Goal: Check status: Check status

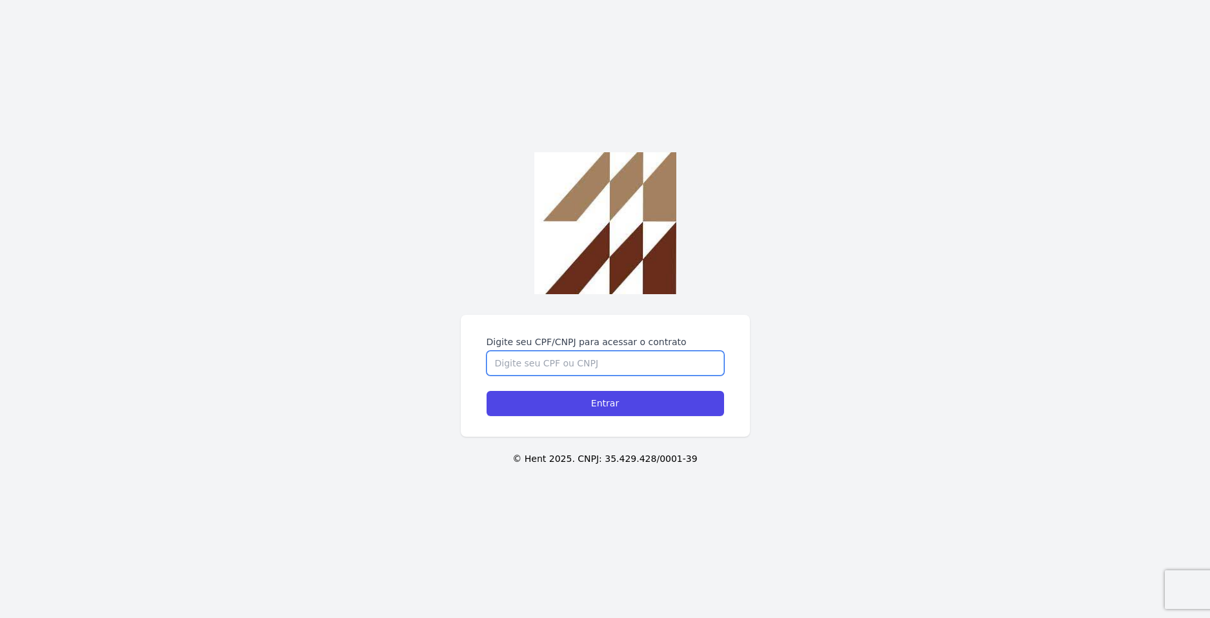
click at [562, 369] on input "Digite seu CPF/CNPJ para acessar o contrato" at bounding box center [606, 363] width 238 height 25
type input "45162022802"
click at [487, 391] on input "Entrar" at bounding box center [606, 403] width 238 height 25
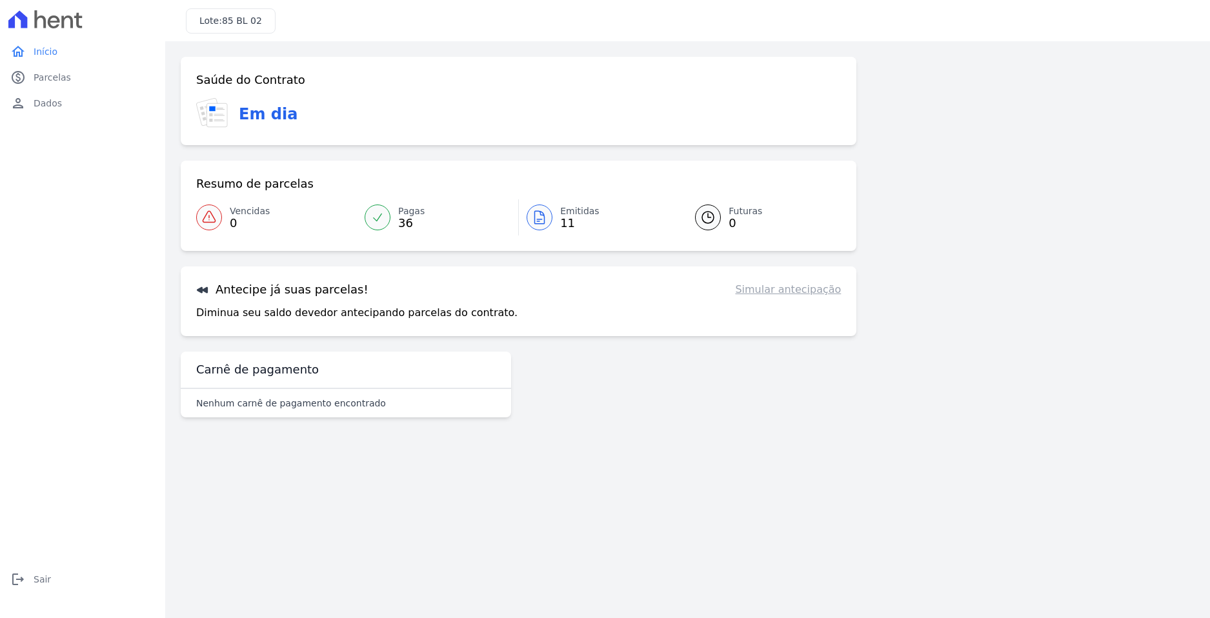
click at [1095, 294] on div "Saúde do Contrato Em dia Resumo de parcelas Vencidas 0 Pagas 36 Emitidas 11 Fut…" at bounding box center [688, 242] width 1014 height 371
click at [70, 81] on link "paid Parcelas" at bounding box center [82, 78] width 155 height 26
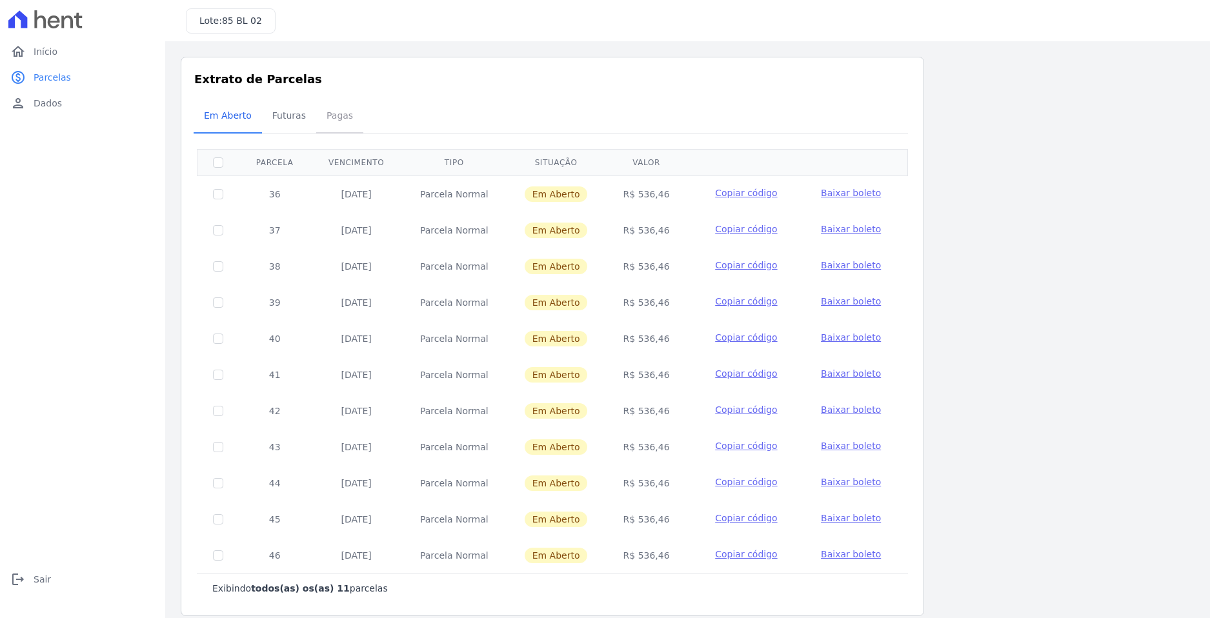
click at [340, 121] on span "Pagas" at bounding box center [340, 116] width 42 height 26
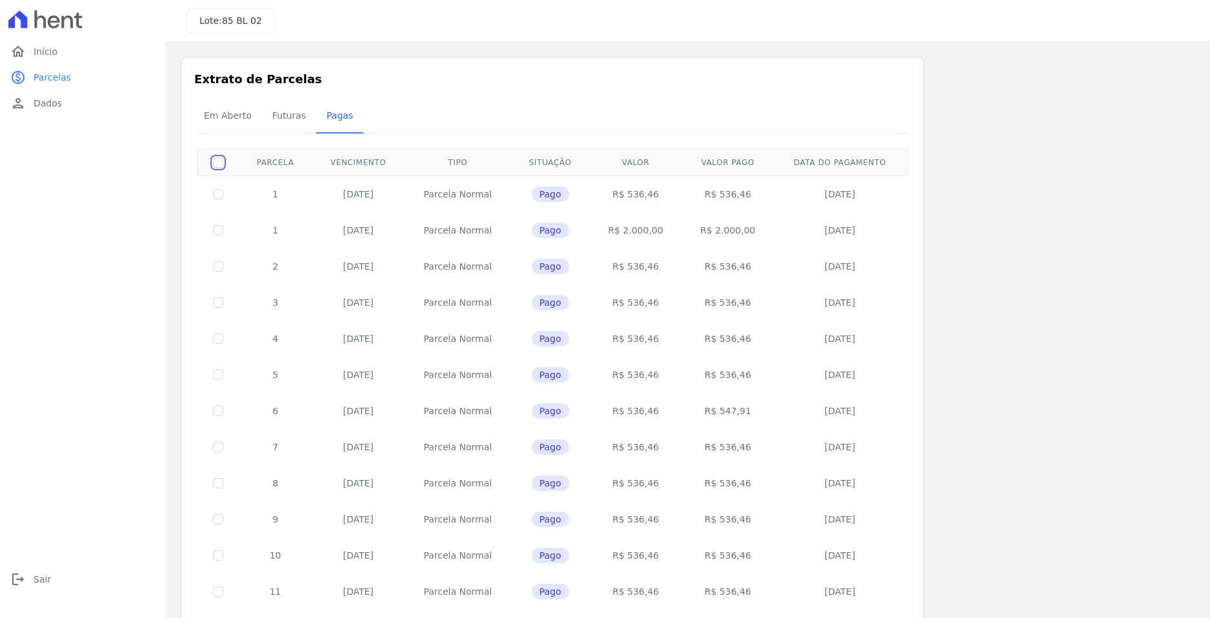
click at [218, 165] on input "checkbox" at bounding box center [218, 163] width 10 height 10
checkbox input "false"
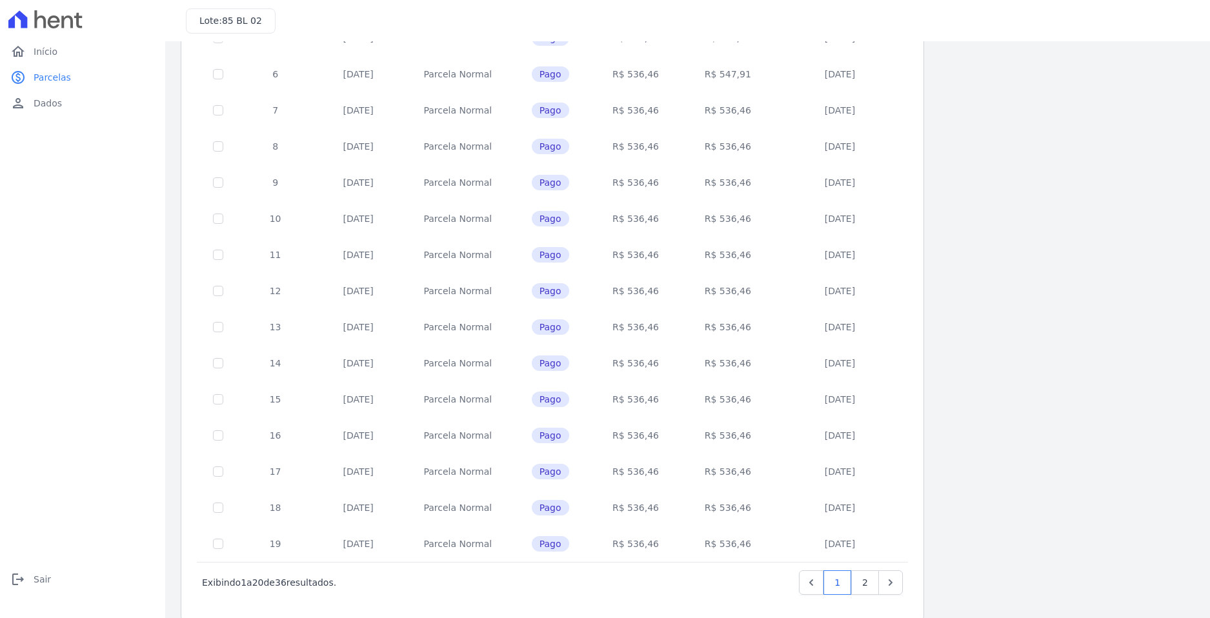
scroll to position [356, 0]
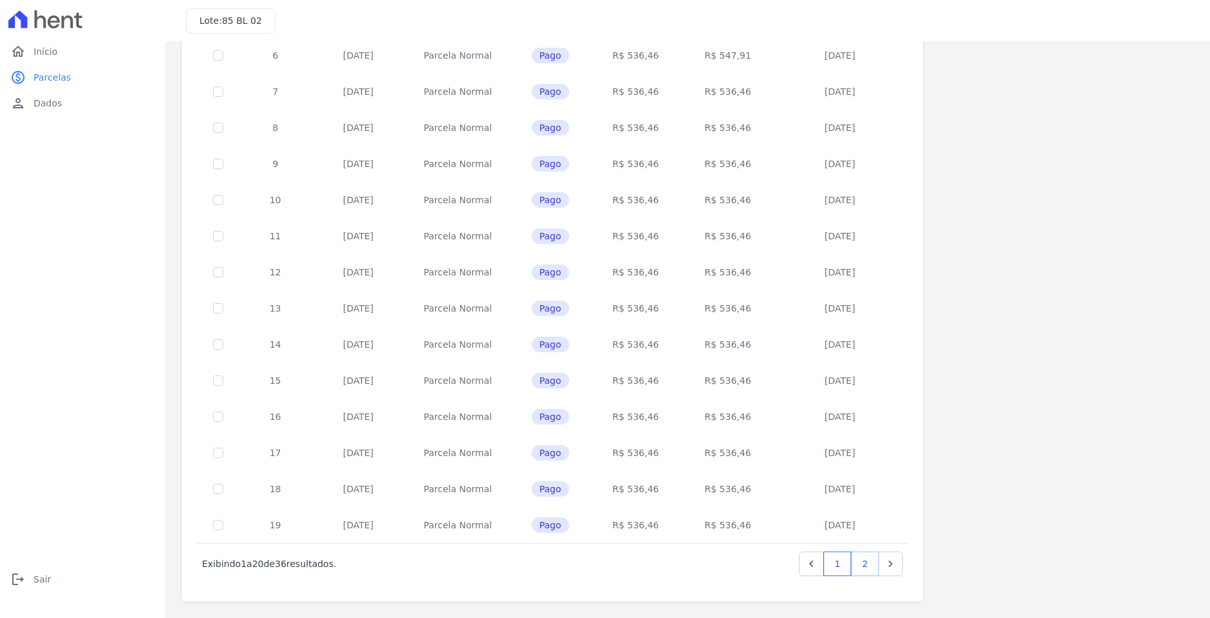
click at [870, 560] on link "2" at bounding box center [865, 564] width 28 height 25
